Goal: Browse casually: Explore the website without a specific task or goal

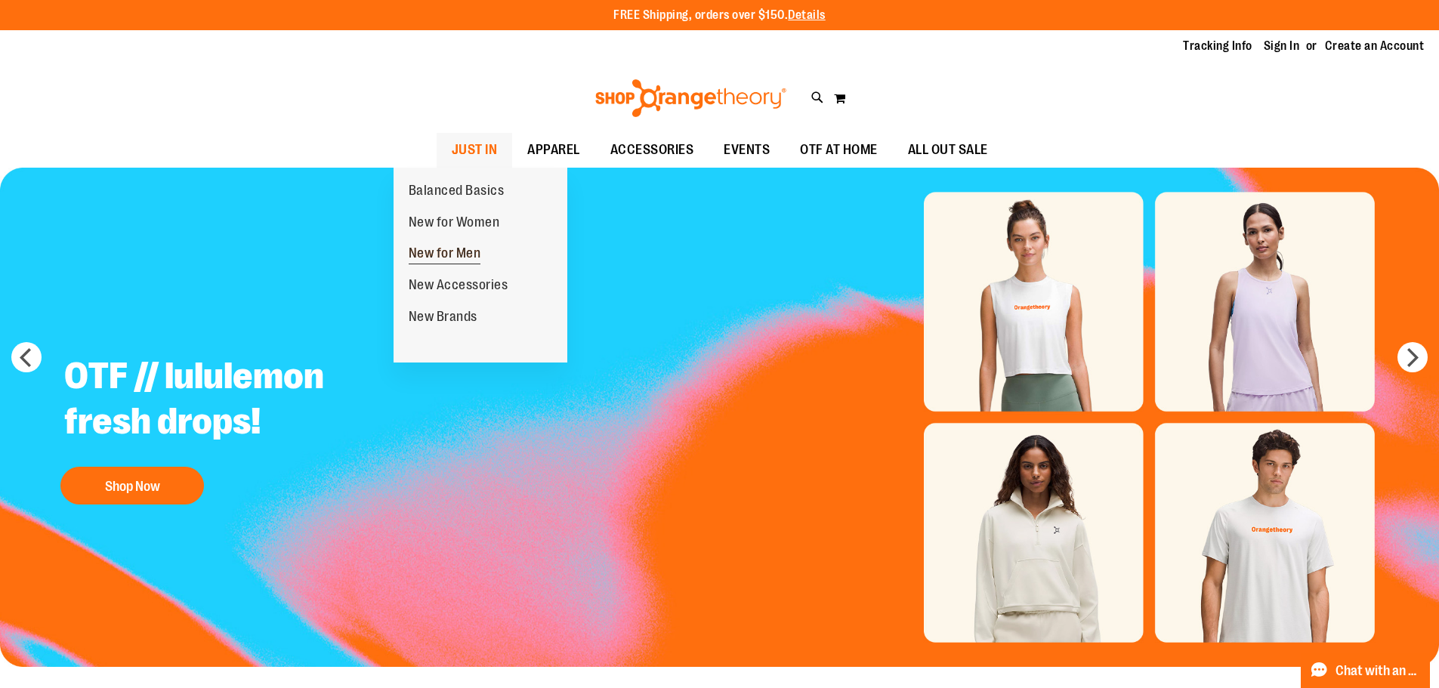
click at [440, 249] on span "New for Men" at bounding box center [445, 255] width 73 height 19
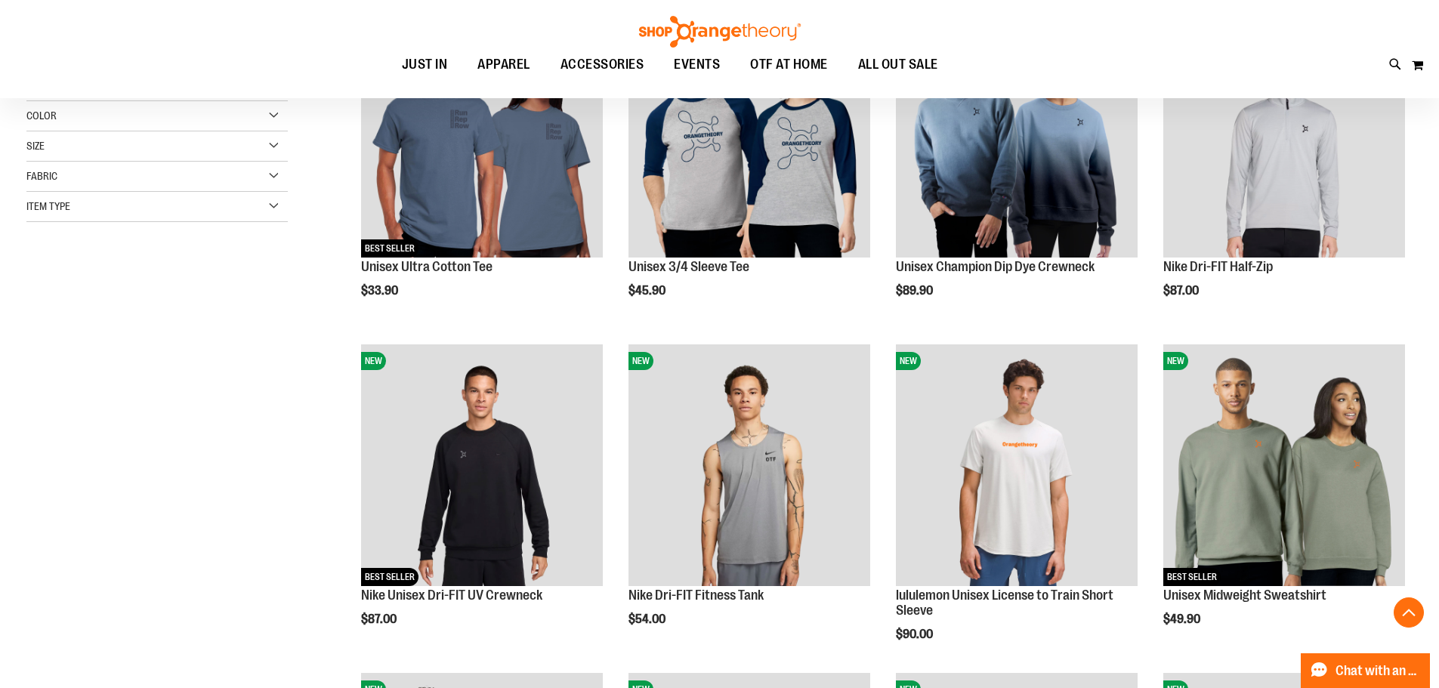
scroll to position [392, 0]
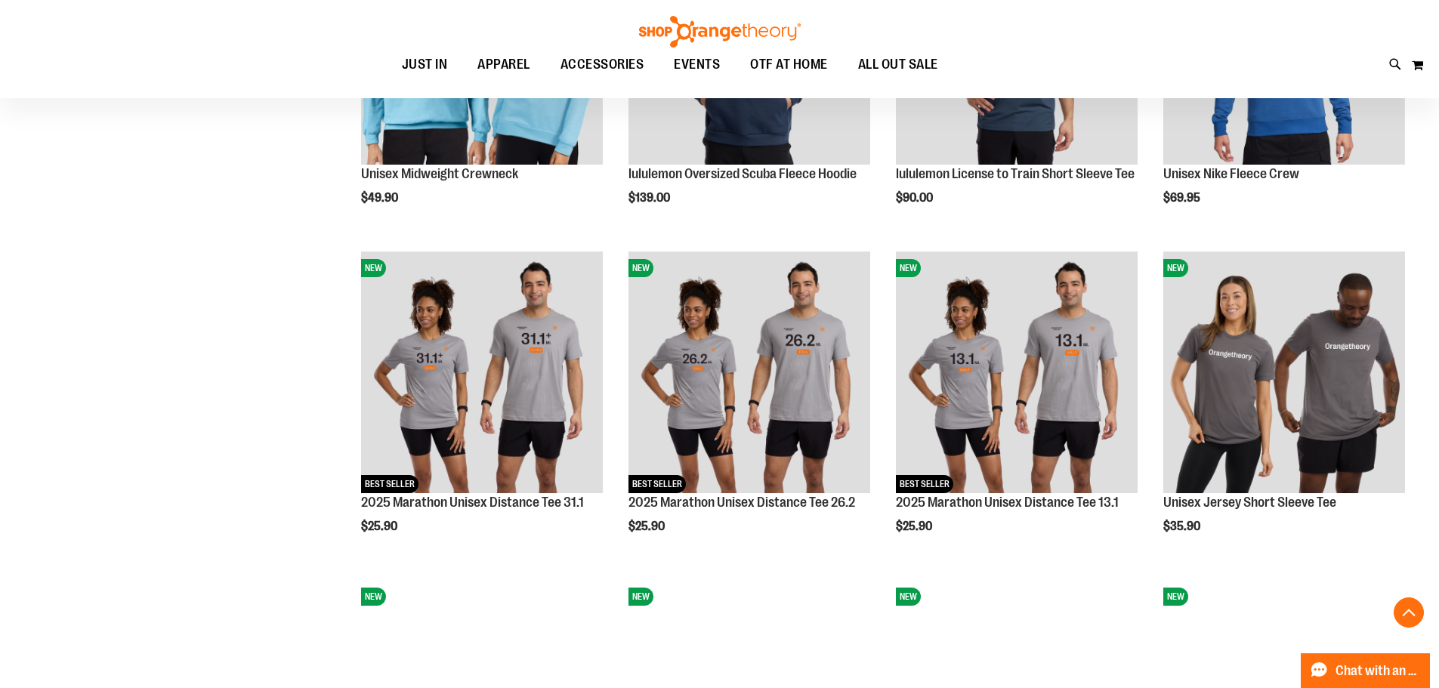
scroll to position [1390, 0]
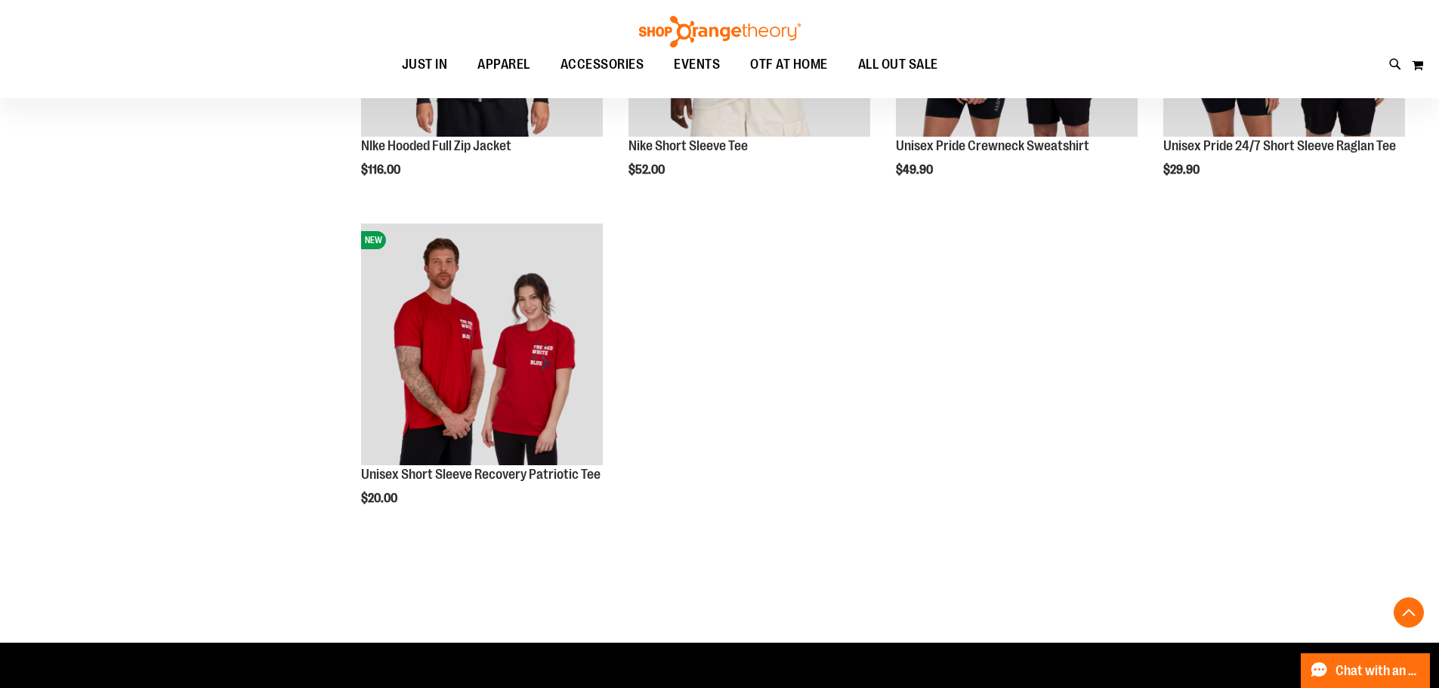
scroll to position [2084, 0]
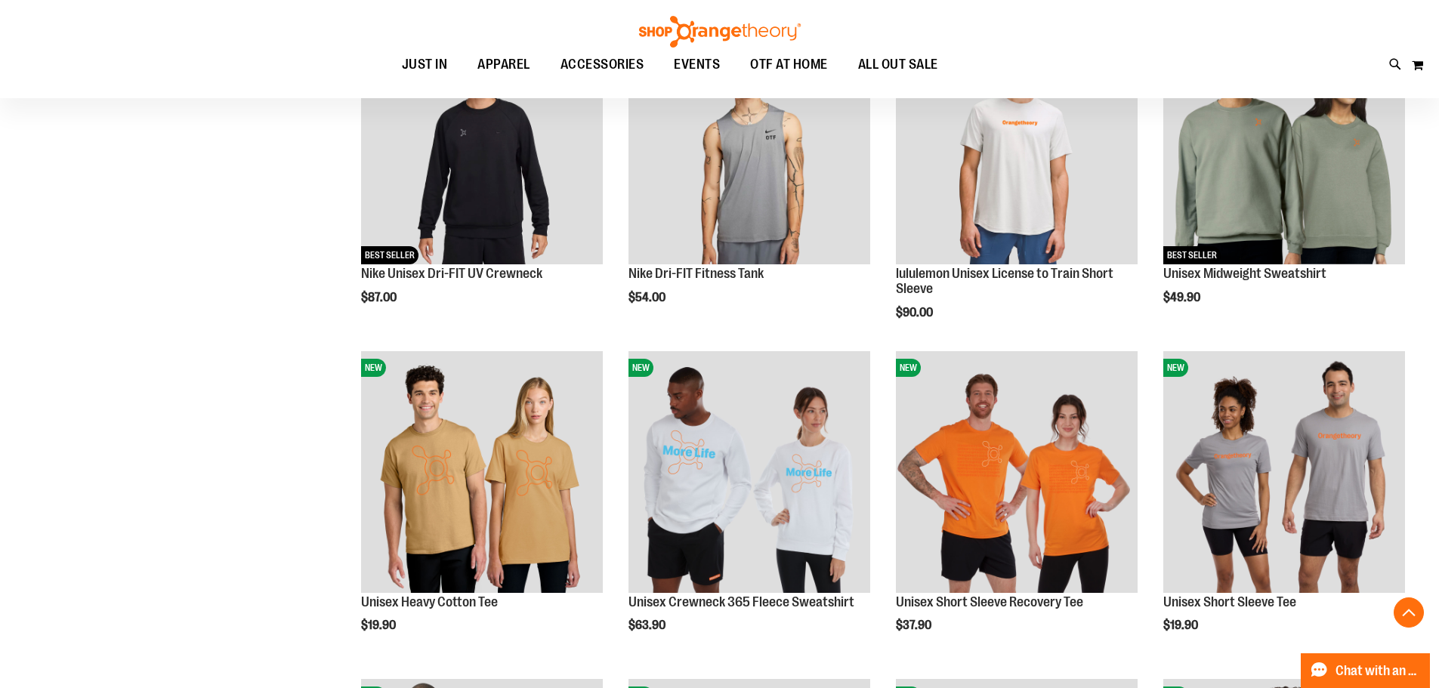
scroll to position [148, 0]
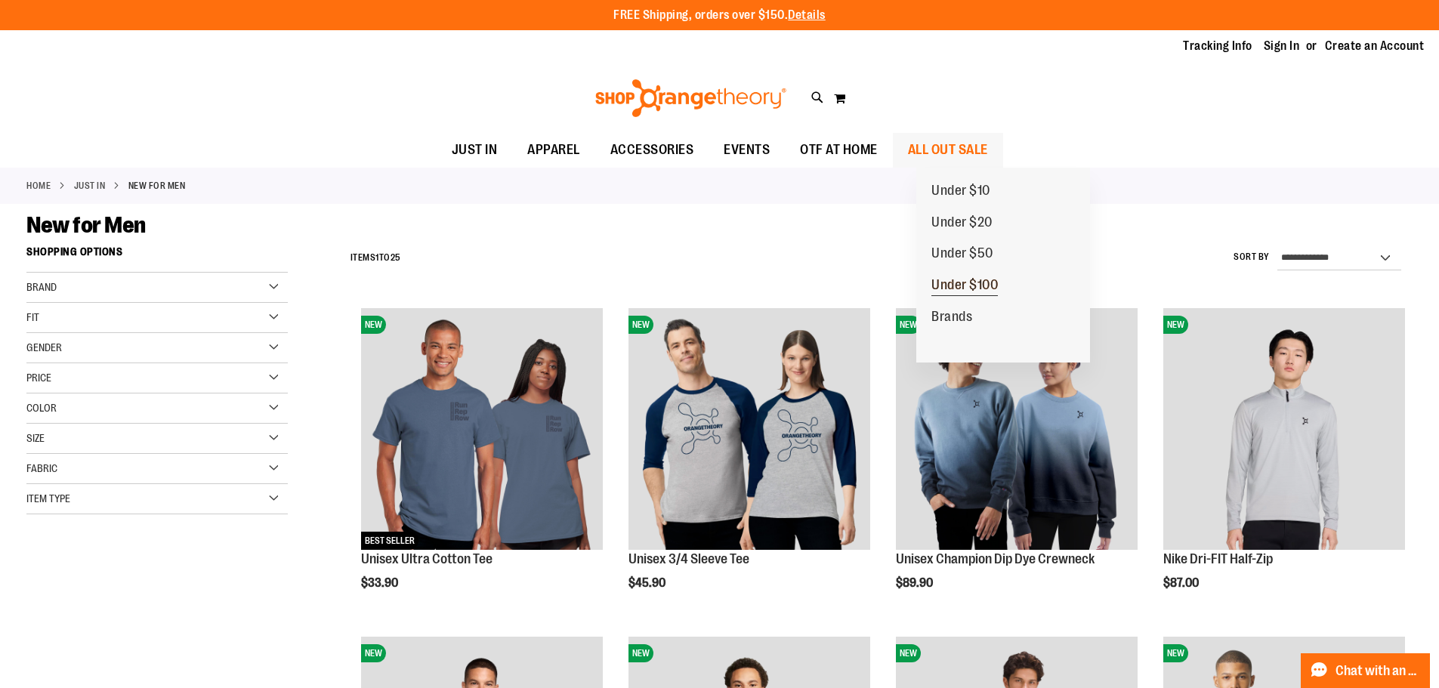
click at [973, 286] on span "Under $100" at bounding box center [964, 286] width 66 height 19
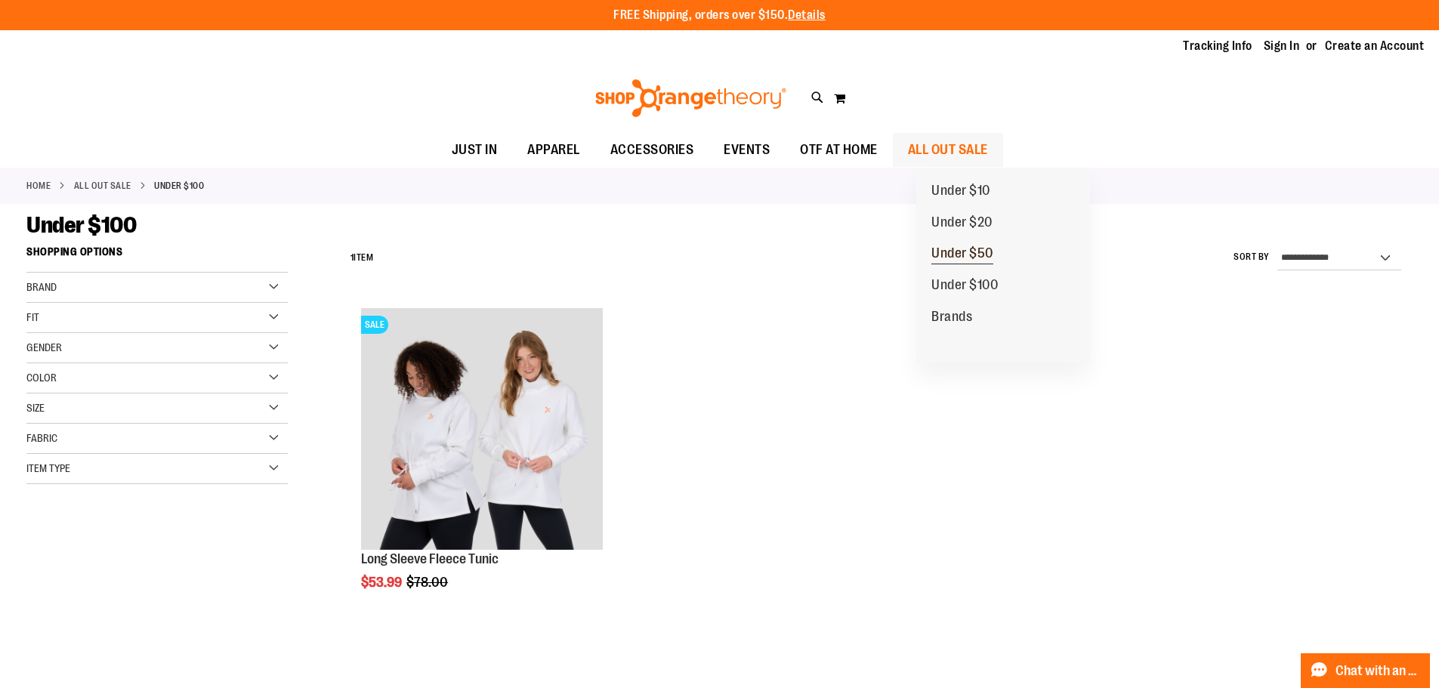
click at [969, 251] on span "Under $50" at bounding box center [962, 255] width 62 height 19
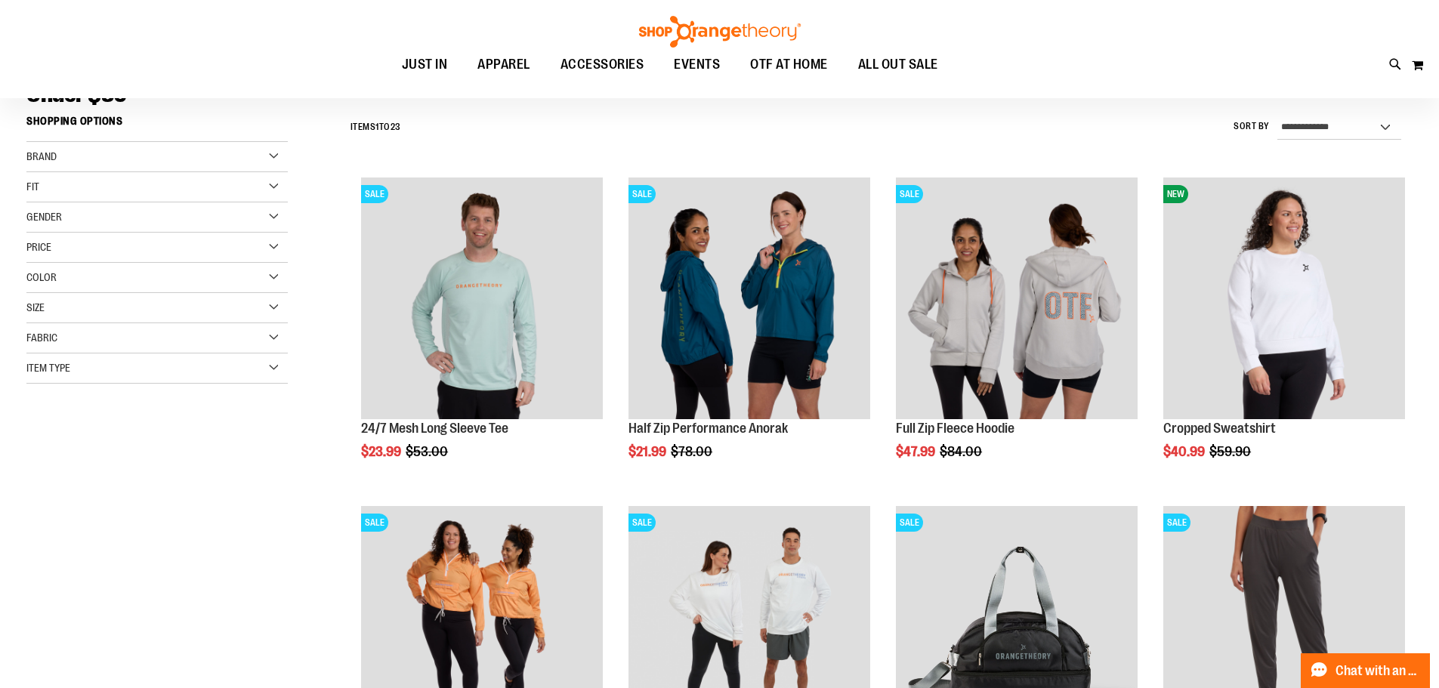
scroll to position [160, 0]
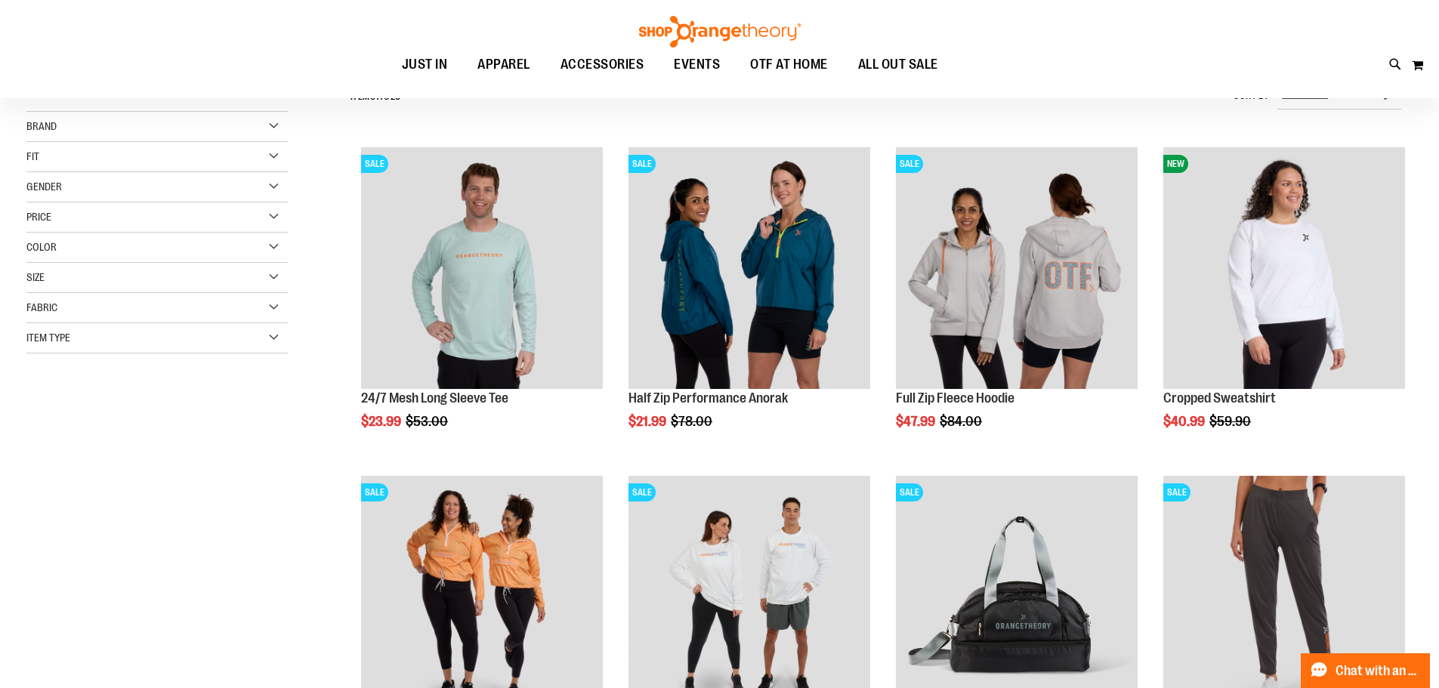
click at [271, 184] on div "Gender" at bounding box center [156, 187] width 261 height 30
click at [51, 214] on link "Men 2 items" at bounding box center [148, 218] width 251 height 16
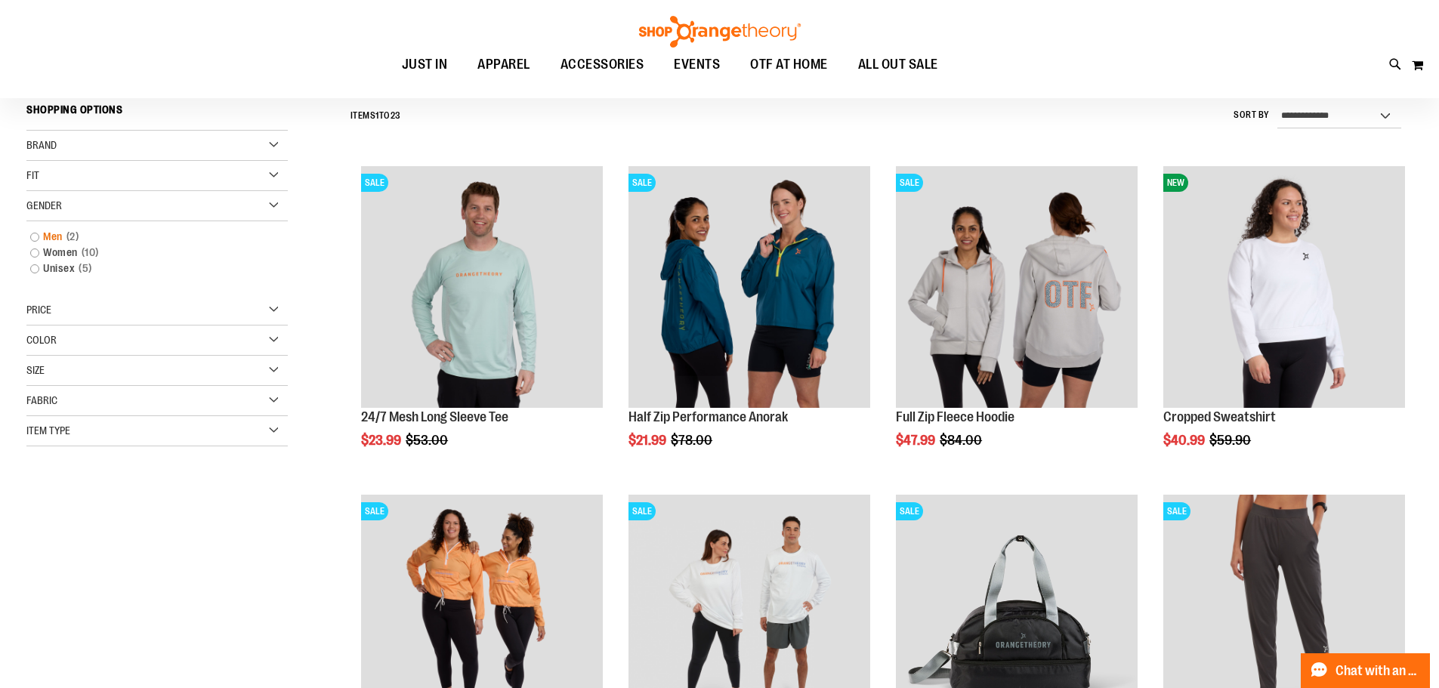
scroll to position [141, 0]
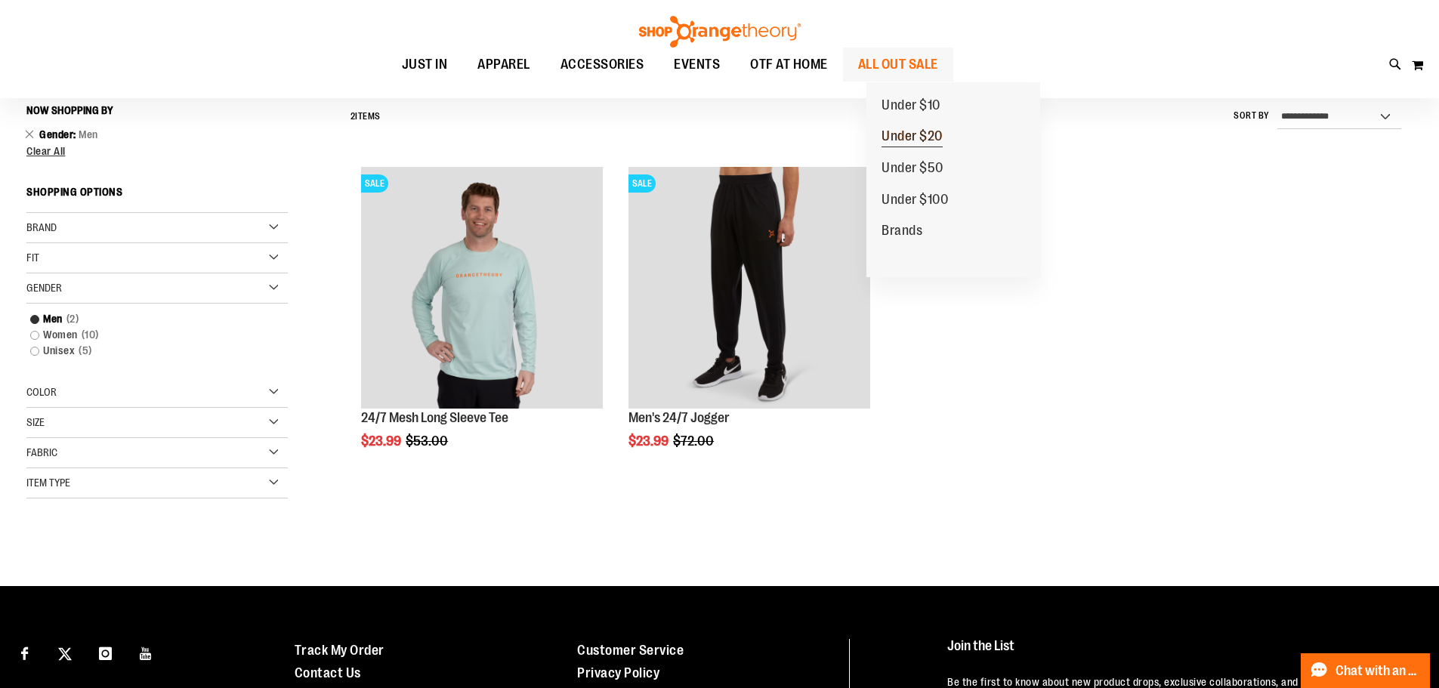
click at [917, 141] on span "Under $20" at bounding box center [912, 137] width 61 height 19
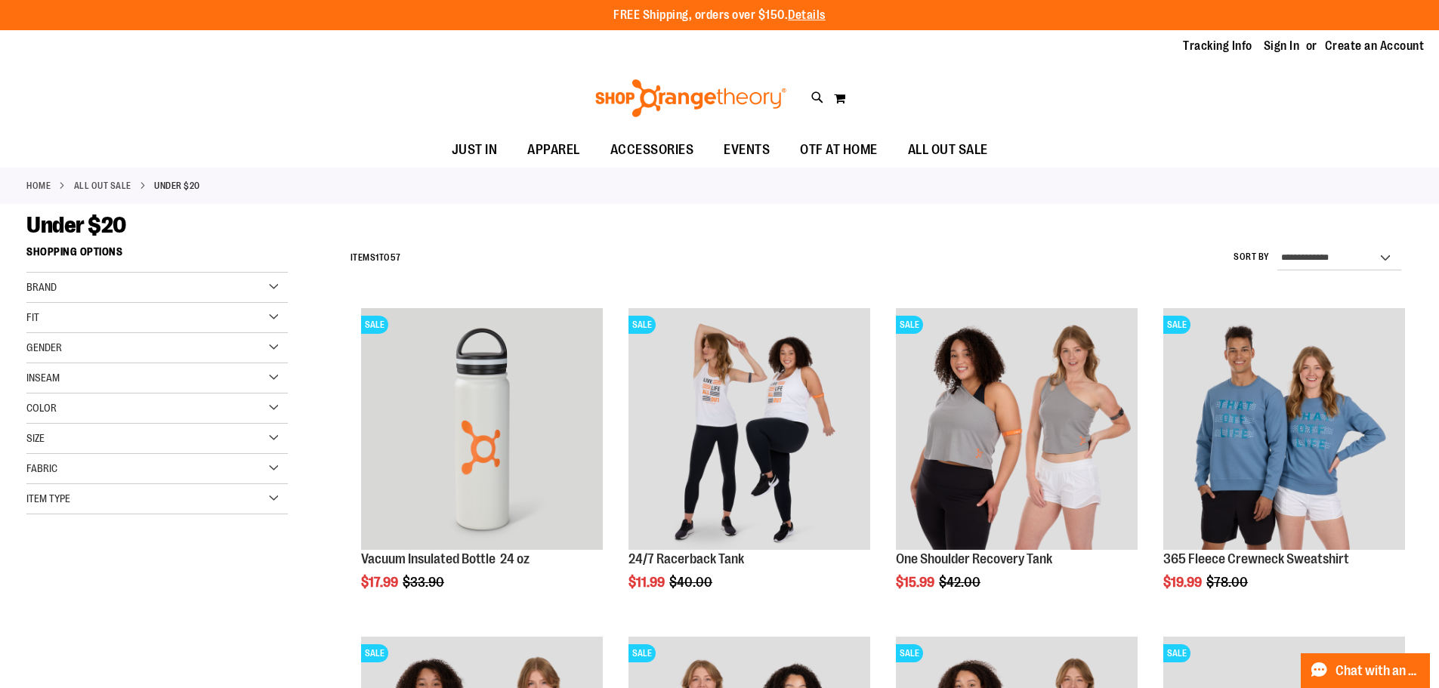
click at [270, 346] on div "Gender" at bounding box center [156, 348] width 261 height 30
click at [62, 381] on link "Men 2 items" at bounding box center [148, 379] width 251 height 16
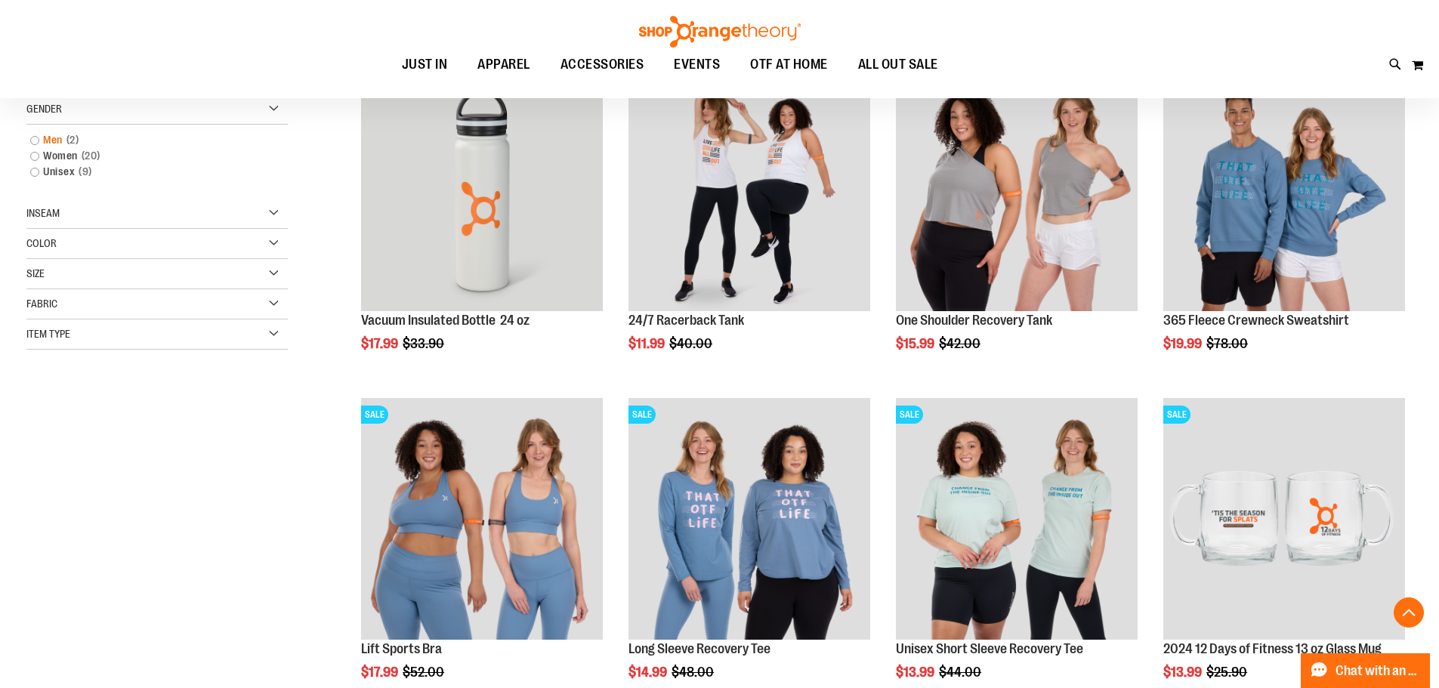
scroll to position [239, 0]
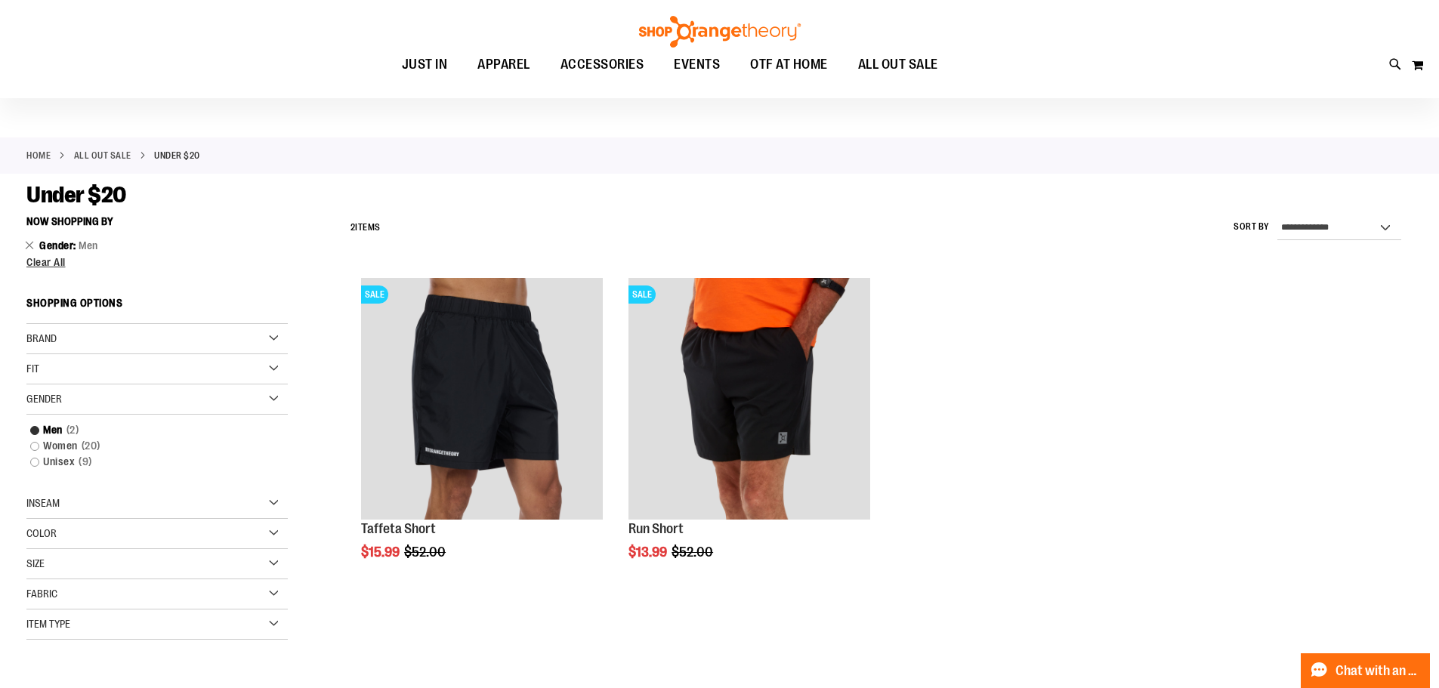
scroll to position [76, 0]
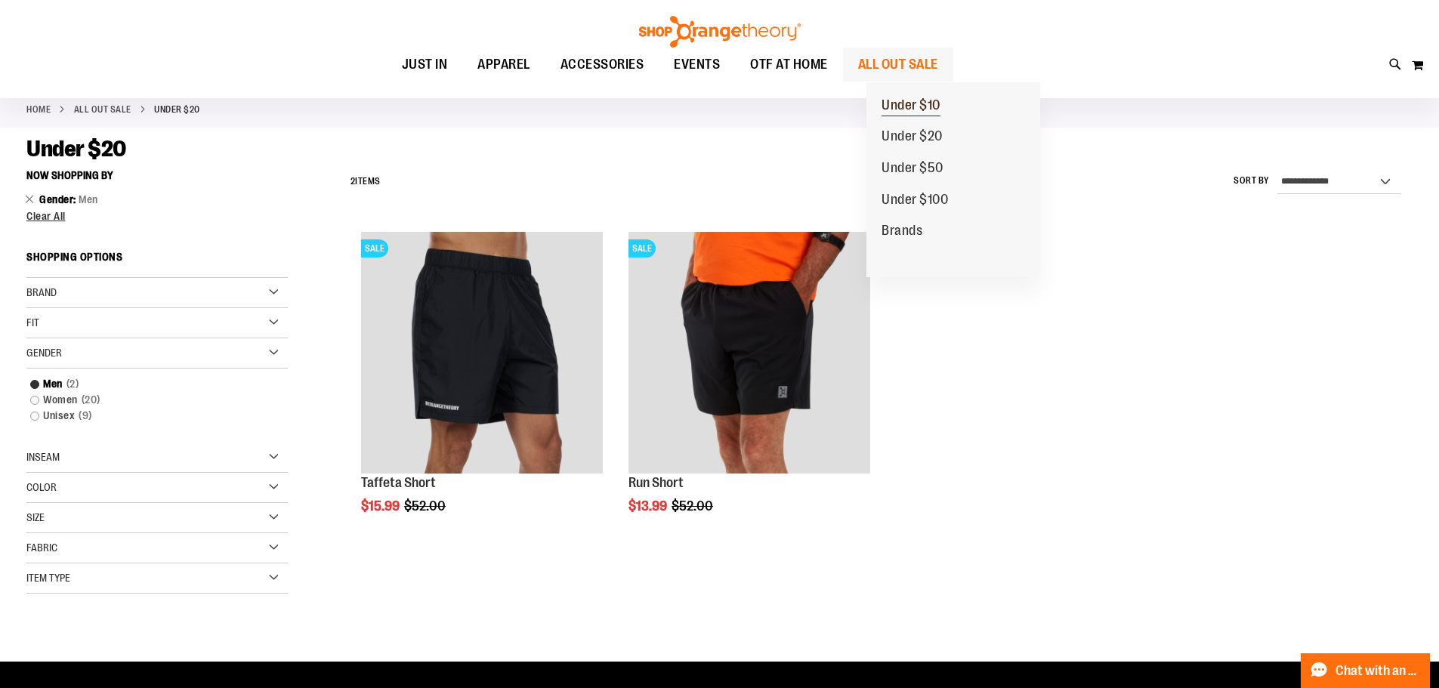
click at [928, 110] on span "Under $10" at bounding box center [911, 106] width 59 height 19
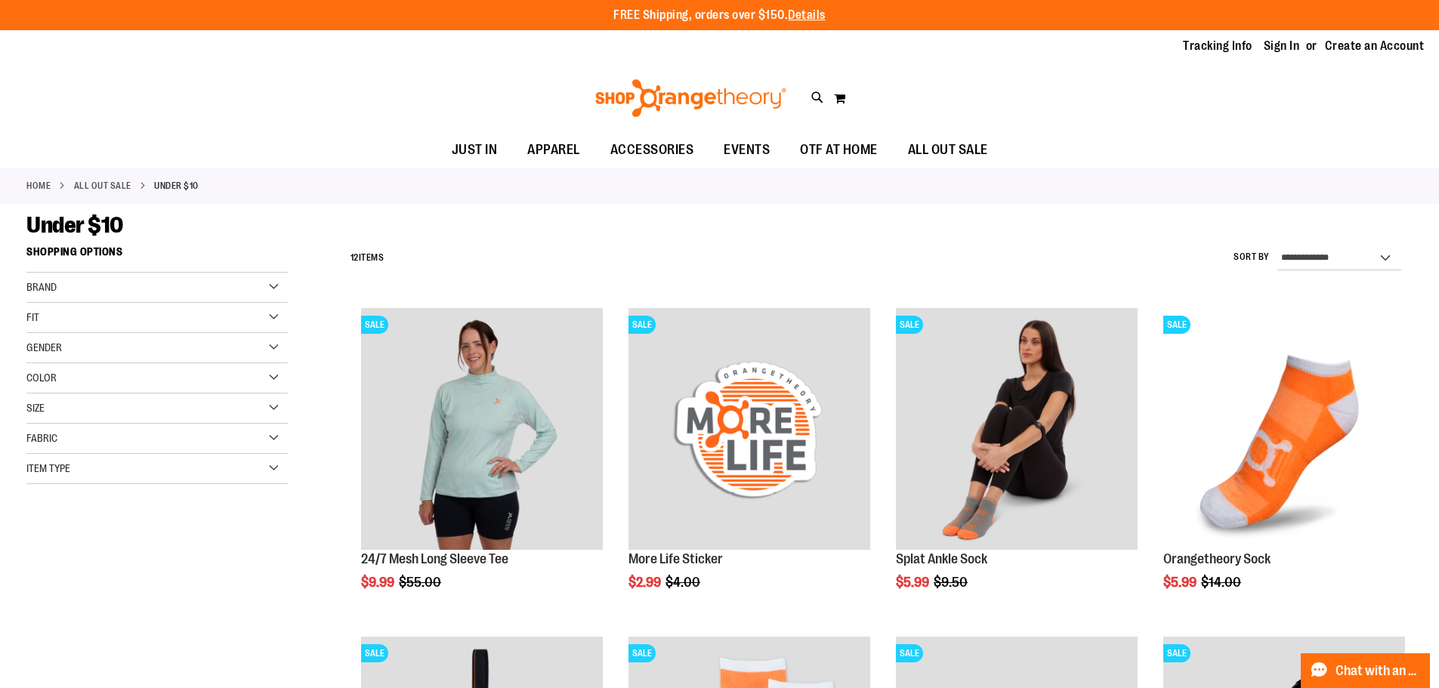
click at [265, 346] on div "Gender" at bounding box center [156, 348] width 261 height 30
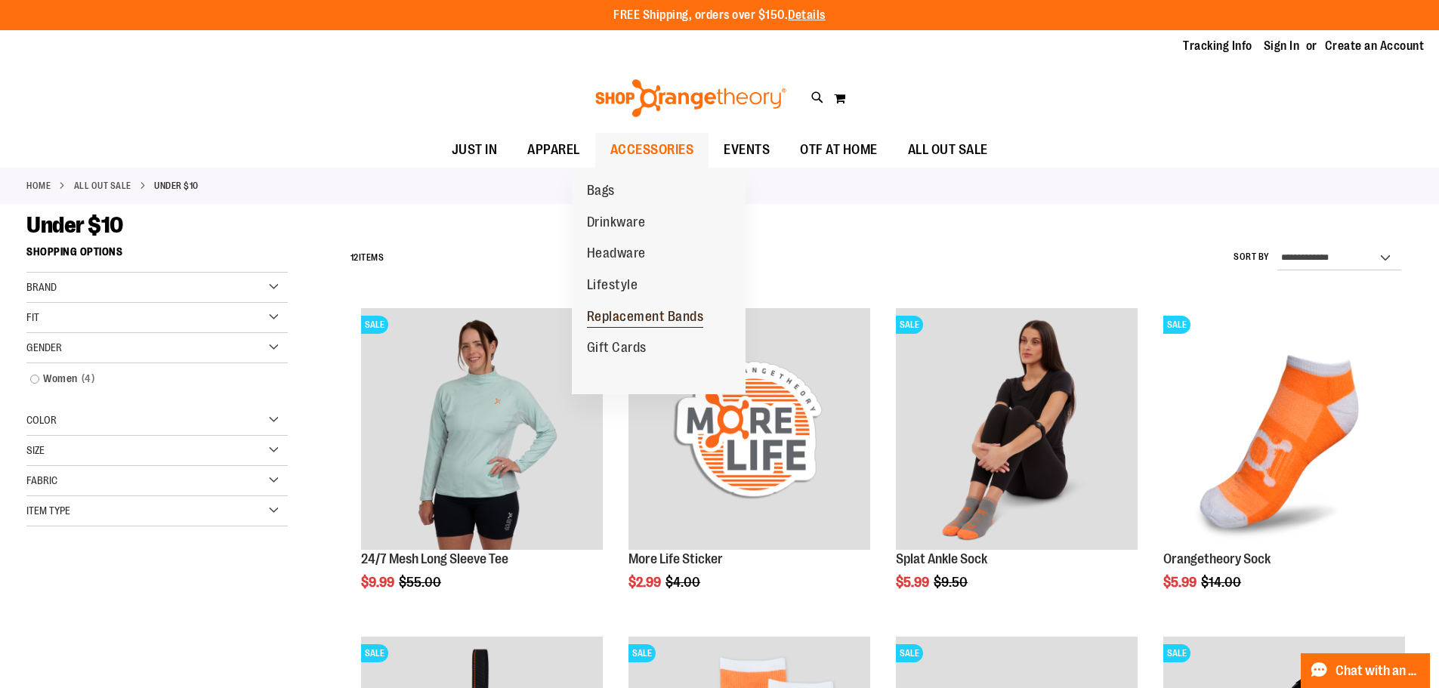
click at [631, 320] on span "Replacement Bands" at bounding box center [645, 318] width 117 height 19
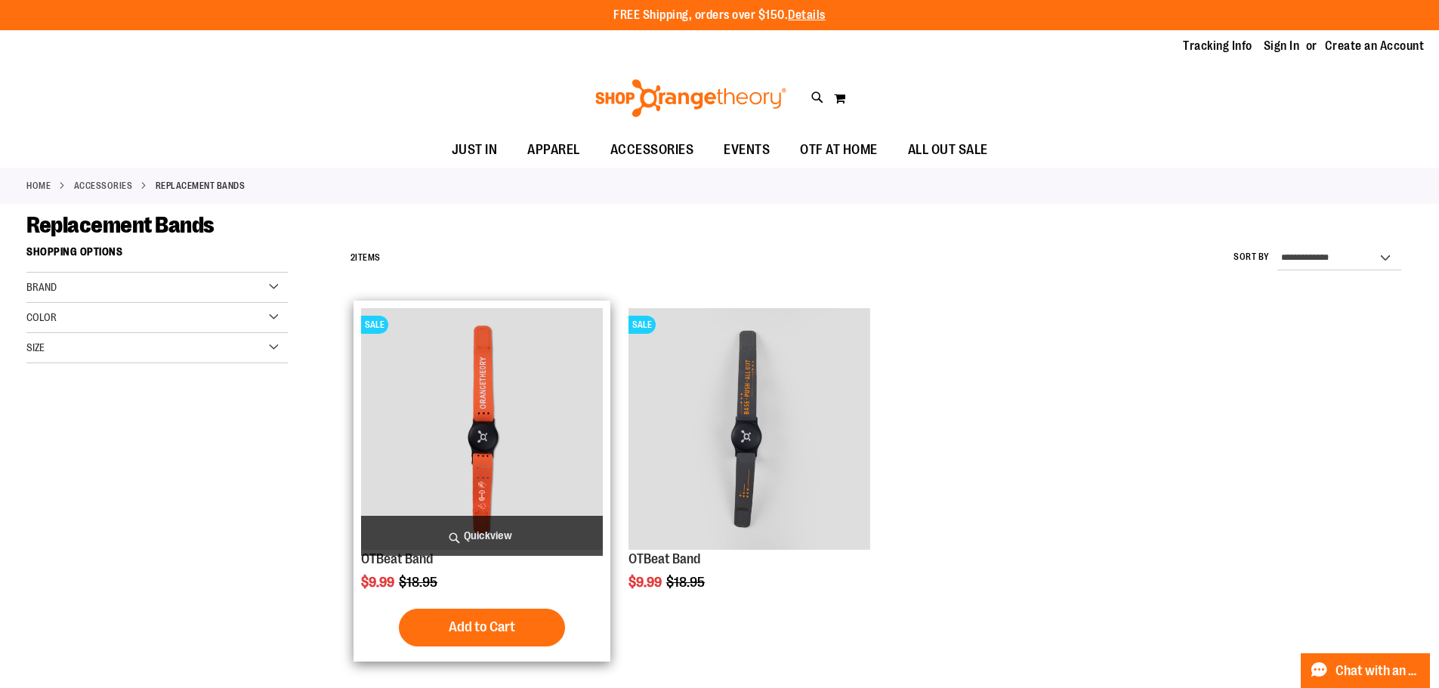
click at [476, 373] on img "product" at bounding box center [482, 429] width 242 height 242
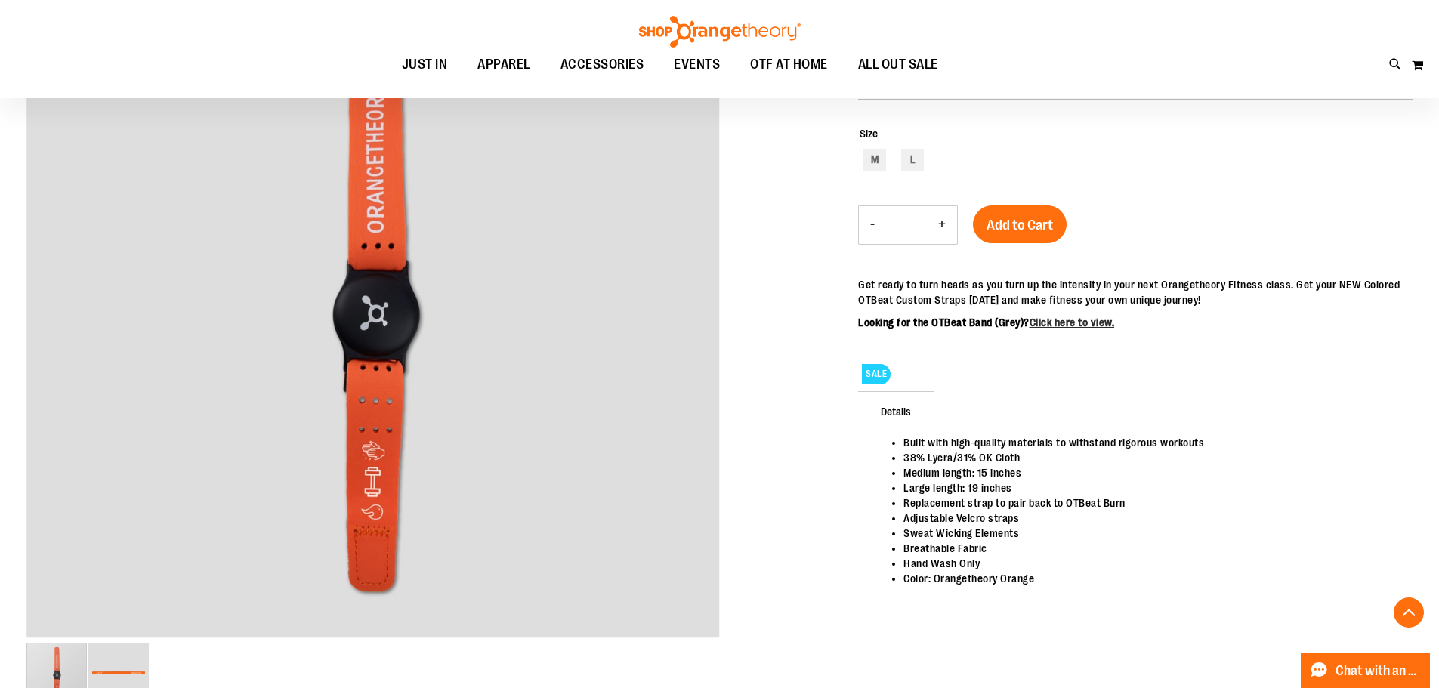
scroll to position [412, 0]
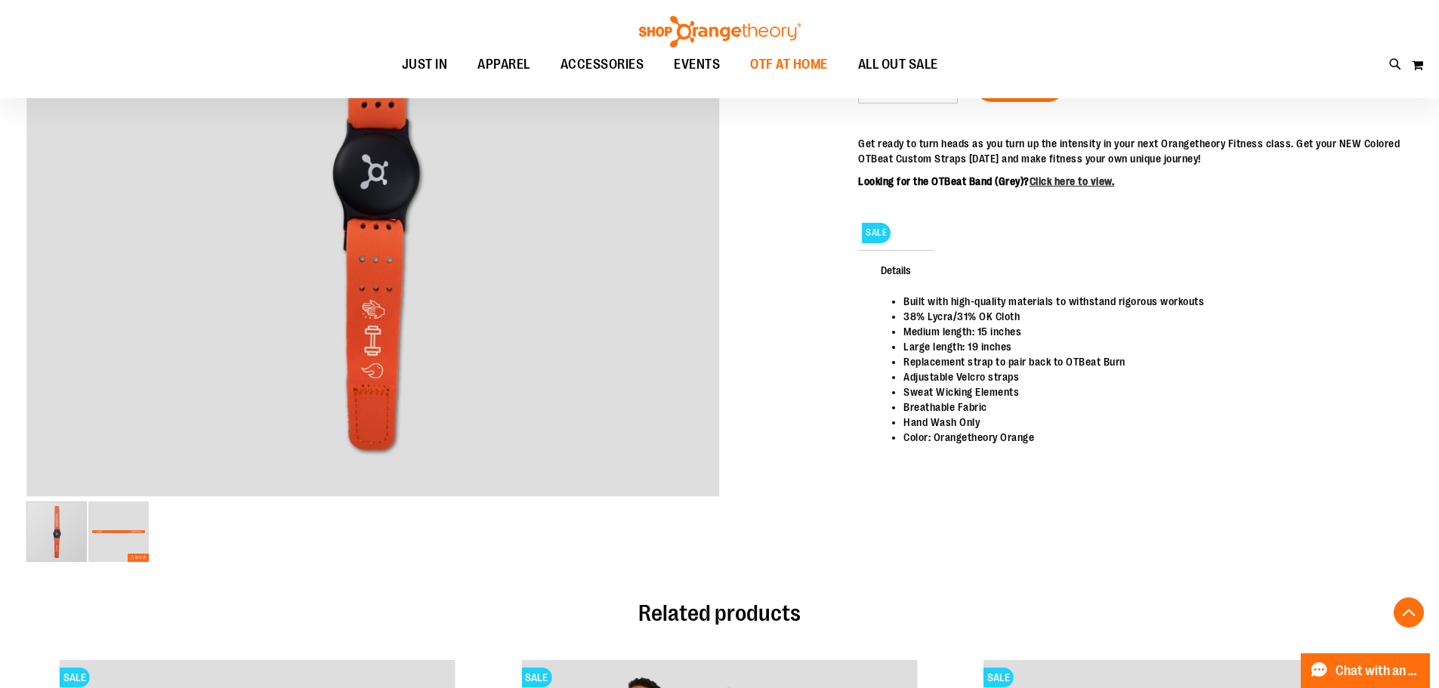
click at [806, 69] on span "OTF AT HOME" at bounding box center [789, 65] width 78 height 34
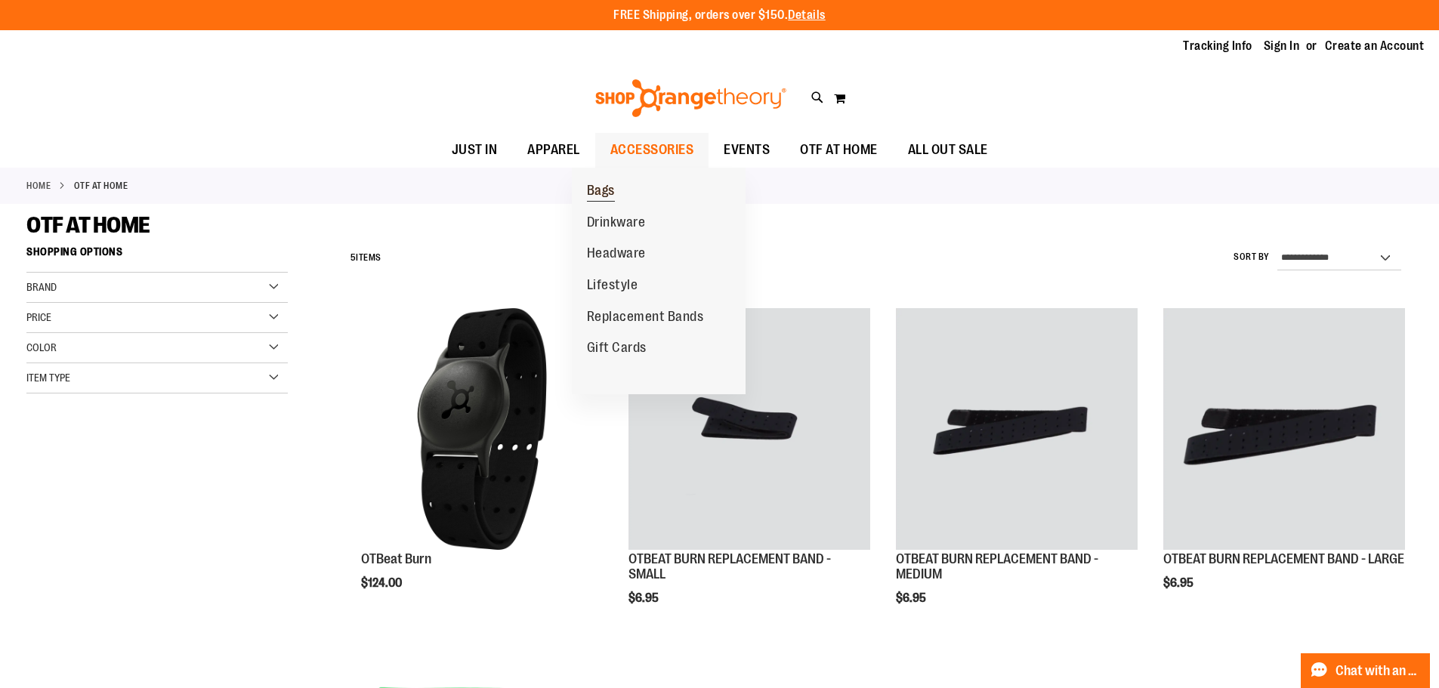
click at [604, 186] on span "Bags" at bounding box center [601, 192] width 28 height 19
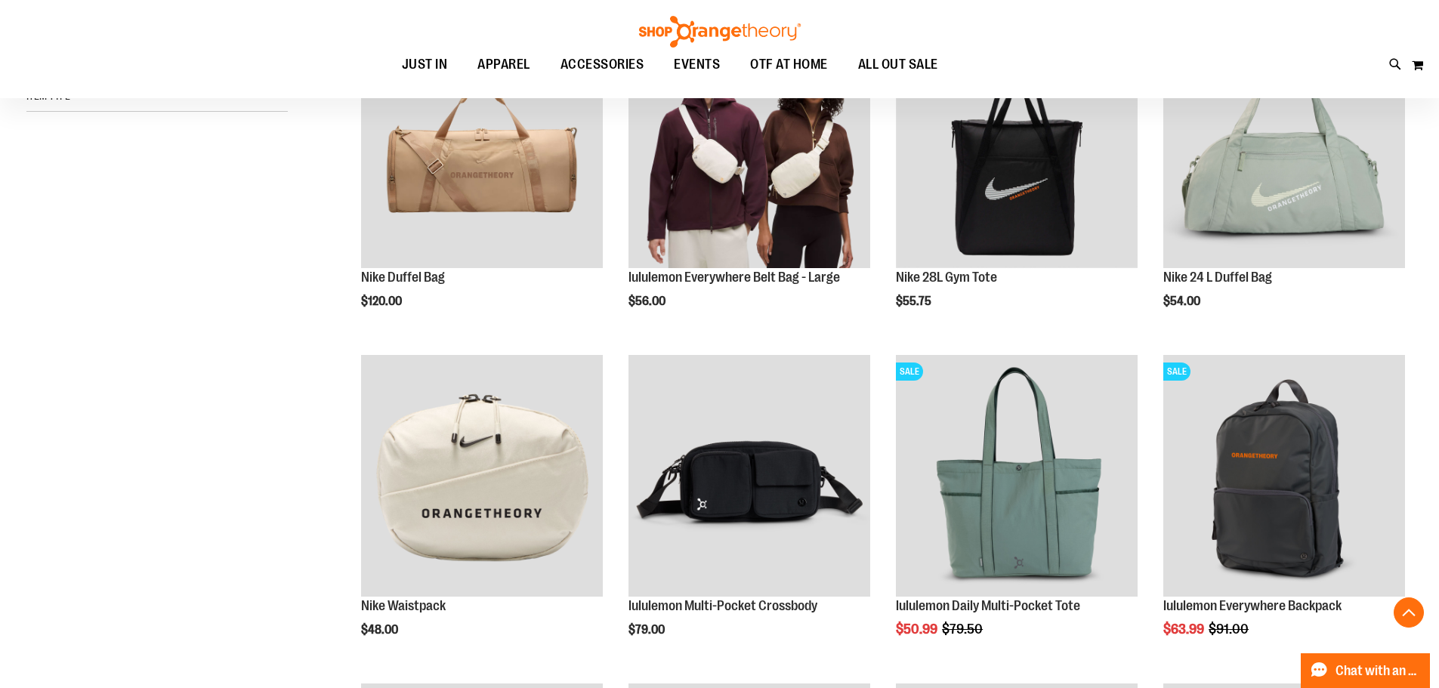
scroll to position [332, 0]
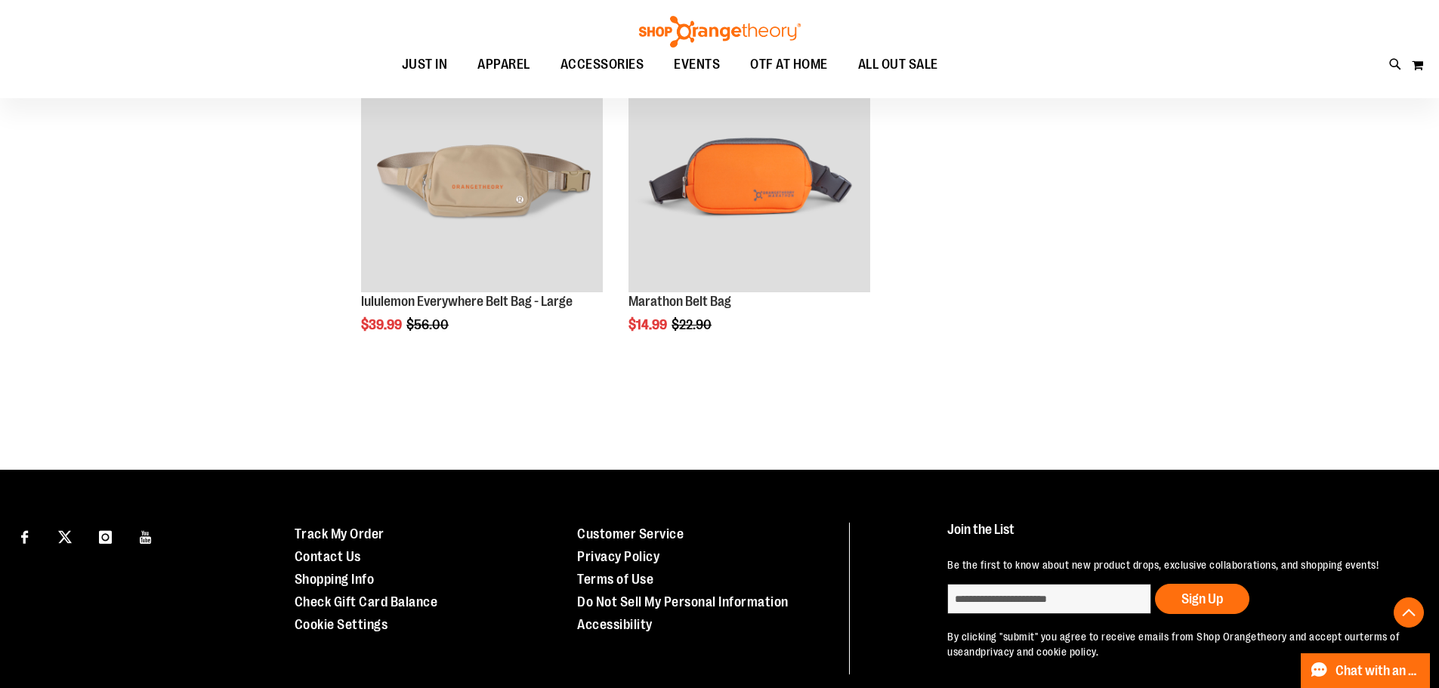
scroll to position [1601, 0]
